Goal: Information Seeking & Learning: Learn about a topic

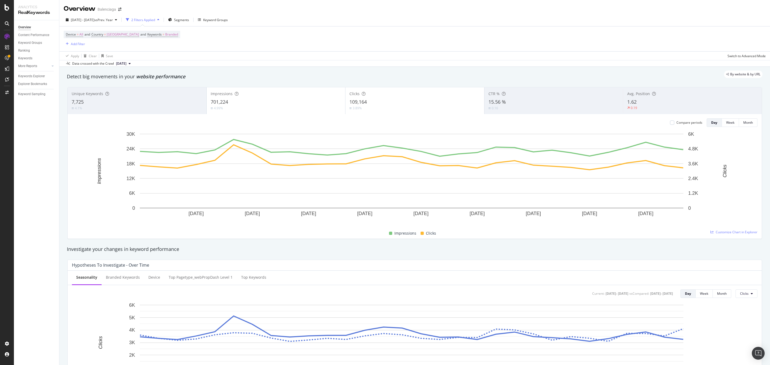
scroll to position [361, 0]
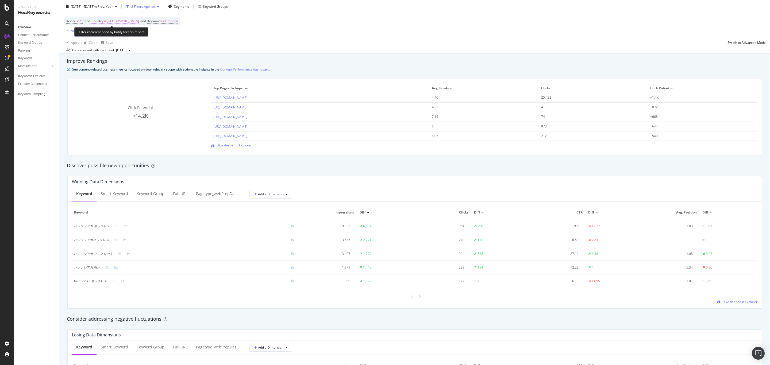
click at [111, 22] on span "[GEOGRAPHIC_DATA]" at bounding box center [123, 20] width 32 height 7
click at [111, 35] on div "[GEOGRAPHIC_DATA]" at bounding box center [127, 33] width 59 height 9
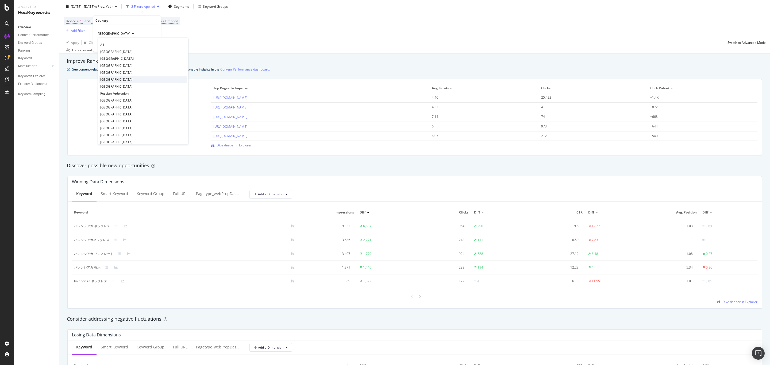
click at [111, 81] on div "[GEOGRAPHIC_DATA]" at bounding box center [143, 79] width 88 height 7
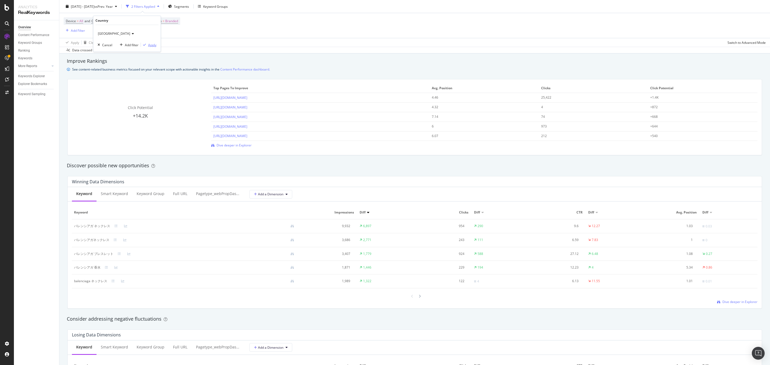
click at [154, 44] on div "Apply" at bounding box center [152, 45] width 8 height 5
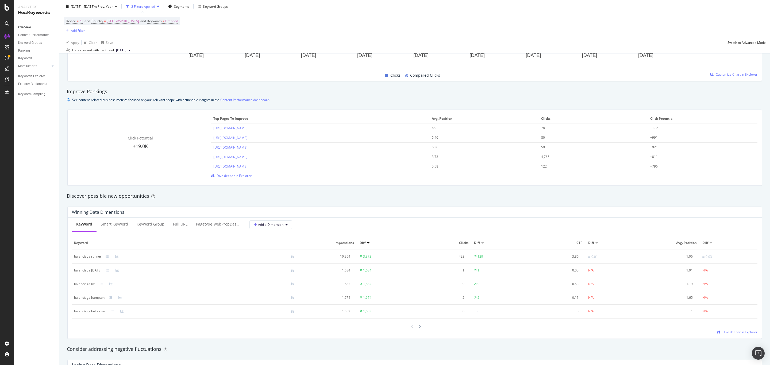
scroll to position [241, 0]
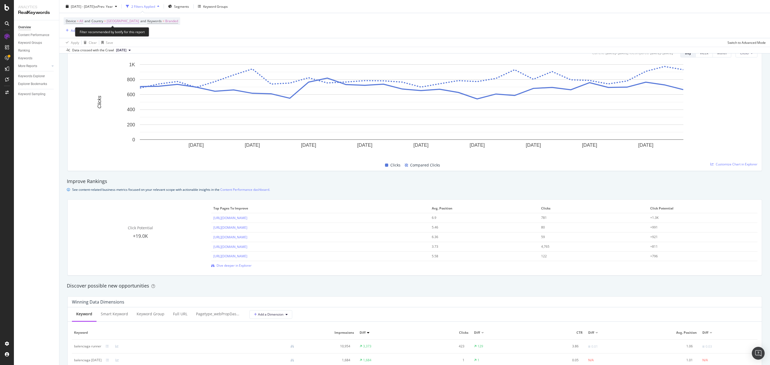
click at [109, 22] on span "[GEOGRAPHIC_DATA]" at bounding box center [123, 20] width 32 height 7
click at [110, 31] on div "[GEOGRAPHIC_DATA]" at bounding box center [127, 33] width 59 height 9
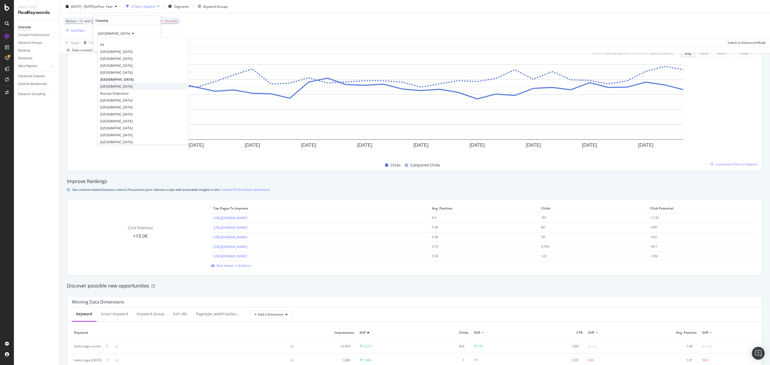
click at [118, 85] on span "[GEOGRAPHIC_DATA]" at bounding box center [116, 86] width 32 height 5
click at [150, 45] on div "Apply" at bounding box center [152, 45] width 8 height 5
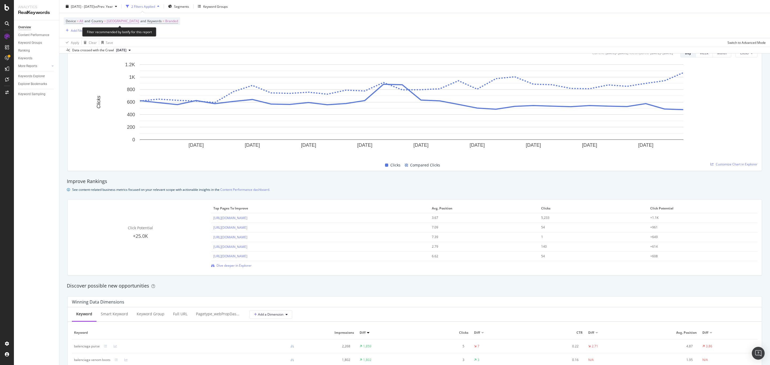
click at [115, 20] on span "[GEOGRAPHIC_DATA]" at bounding box center [123, 20] width 32 height 7
click at [116, 32] on span "[GEOGRAPHIC_DATA]" at bounding box center [114, 33] width 32 height 5
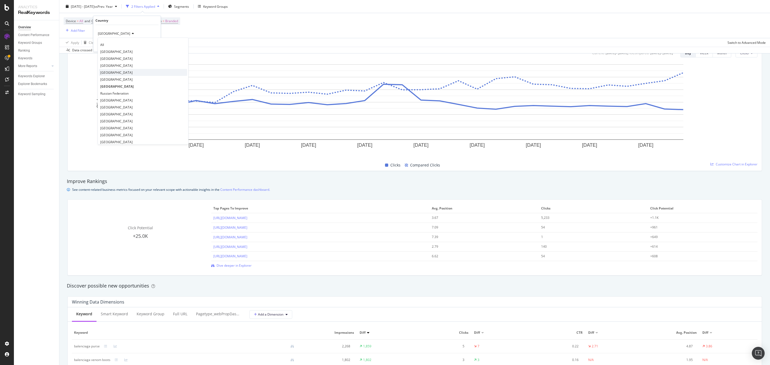
click at [114, 72] on div "[GEOGRAPHIC_DATA]" at bounding box center [143, 72] width 88 height 7
click at [156, 44] on div "Germany Cancel Add filter Apply" at bounding box center [126, 38] width 67 height 27
click at [155, 44] on div "Apply" at bounding box center [152, 45] width 8 height 5
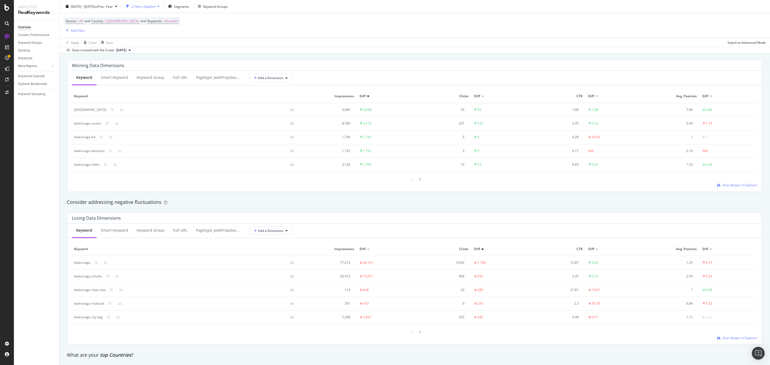
scroll to position [521, 0]
